Goal: Information Seeking & Learning: Find specific page/section

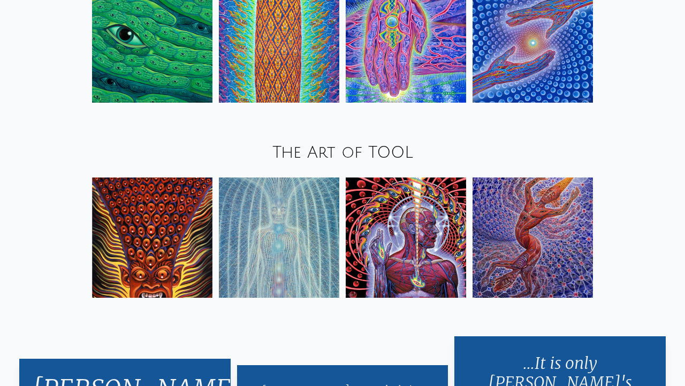
scroll to position [1301, 0]
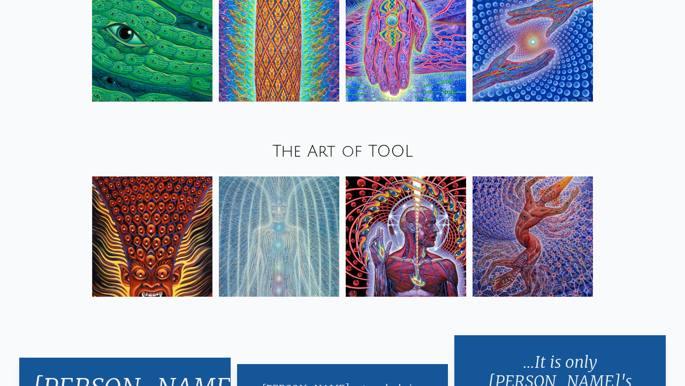
click at [502, 213] on img at bounding box center [532, 237] width 120 height 120
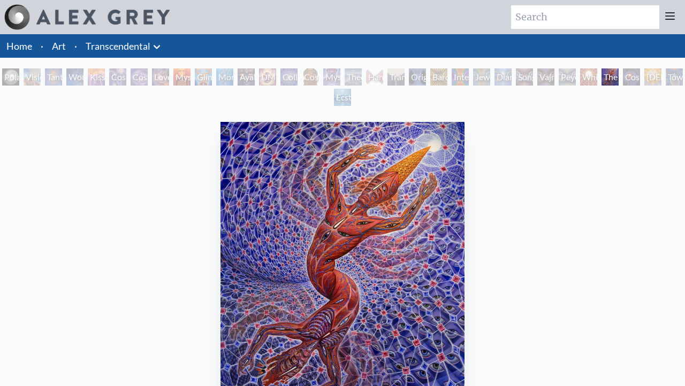
click at [95, 78] on div "Kiss of the [MEDICAL_DATA]" at bounding box center [96, 76] width 17 height 17
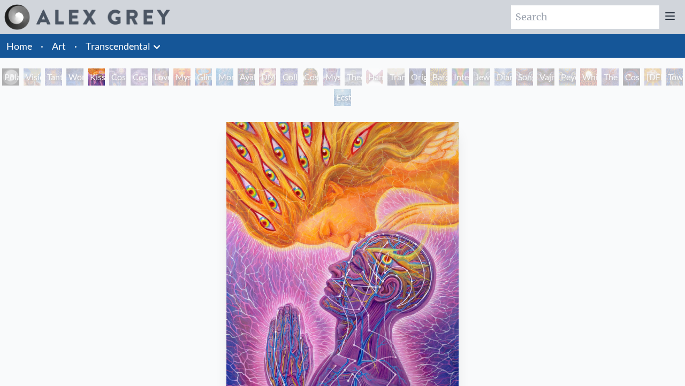
click at [109, 49] on link "Transcendental" at bounding box center [118, 46] width 65 height 15
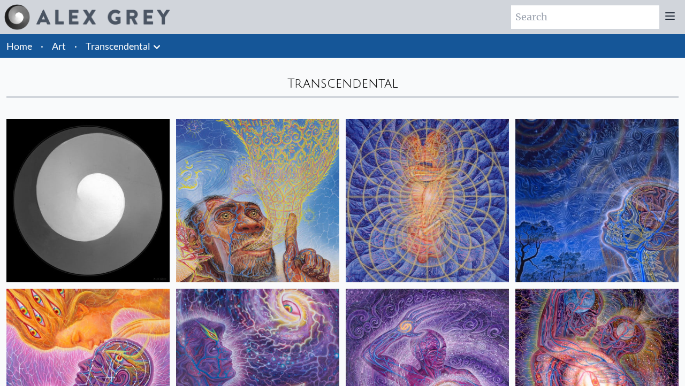
click at [156, 52] on icon at bounding box center [156, 47] width 13 height 13
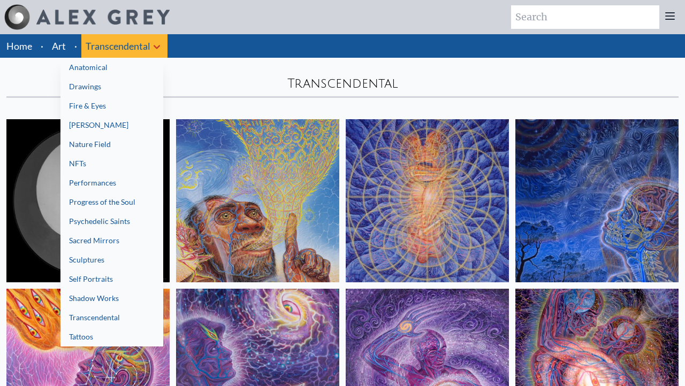
click at [156, 49] on div at bounding box center [342, 193] width 685 height 386
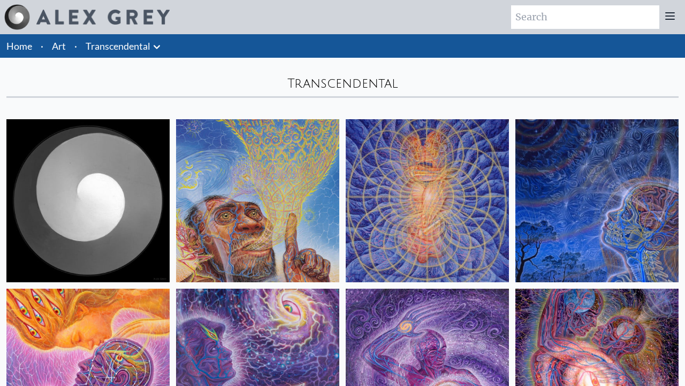
click at [65, 48] on link "Art" at bounding box center [59, 46] width 14 height 15
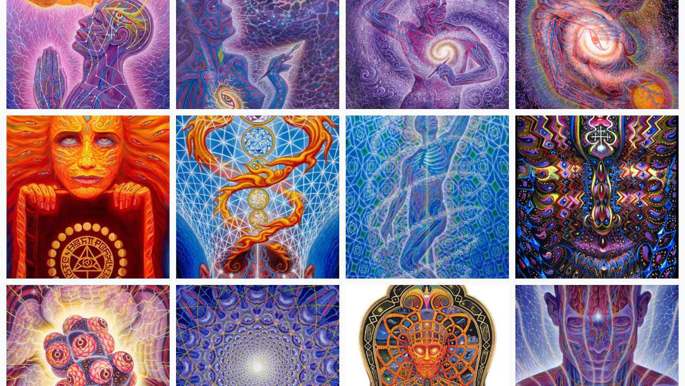
scroll to position [426, 0]
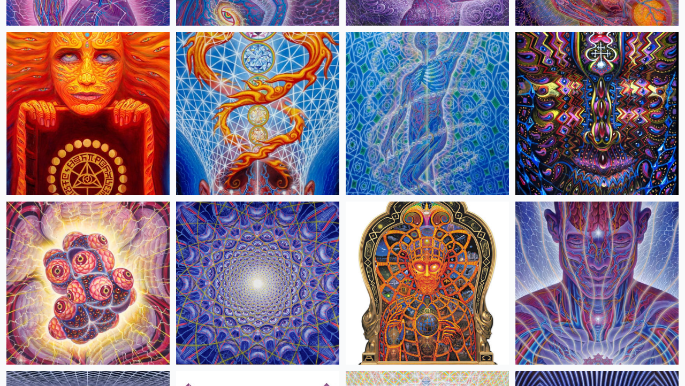
click at [528, 104] on img at bounding box center [596, 113] width 163 height 163
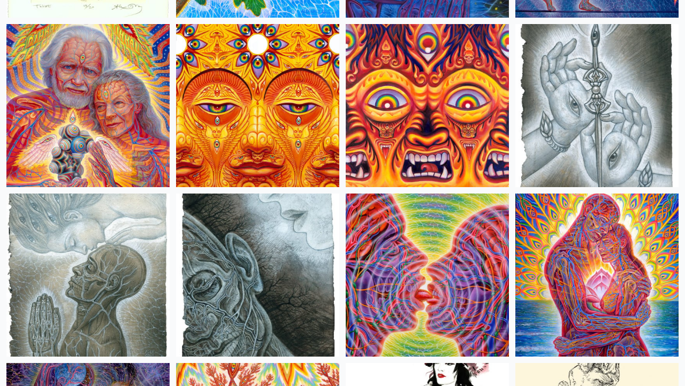
scroll to position [3354, 0]
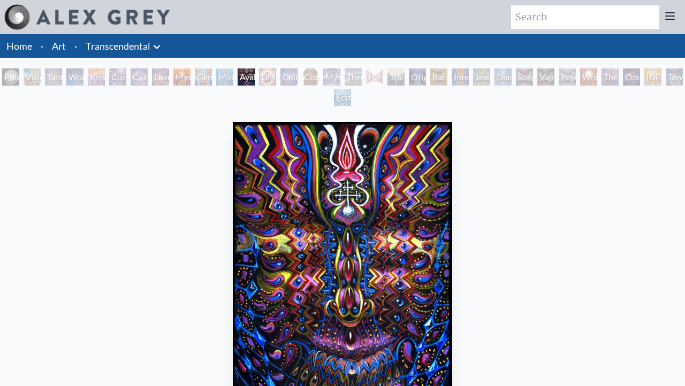
click at [557, 31] on div "Art Writings About" at bounding box center [342, 17] width 685 height 34
click at [557, 17] on input "search" at bounding box center [585, 17] width 148 height 24
type input "salvia"
